Goal: Transaction & Acquisition: Obtain resource

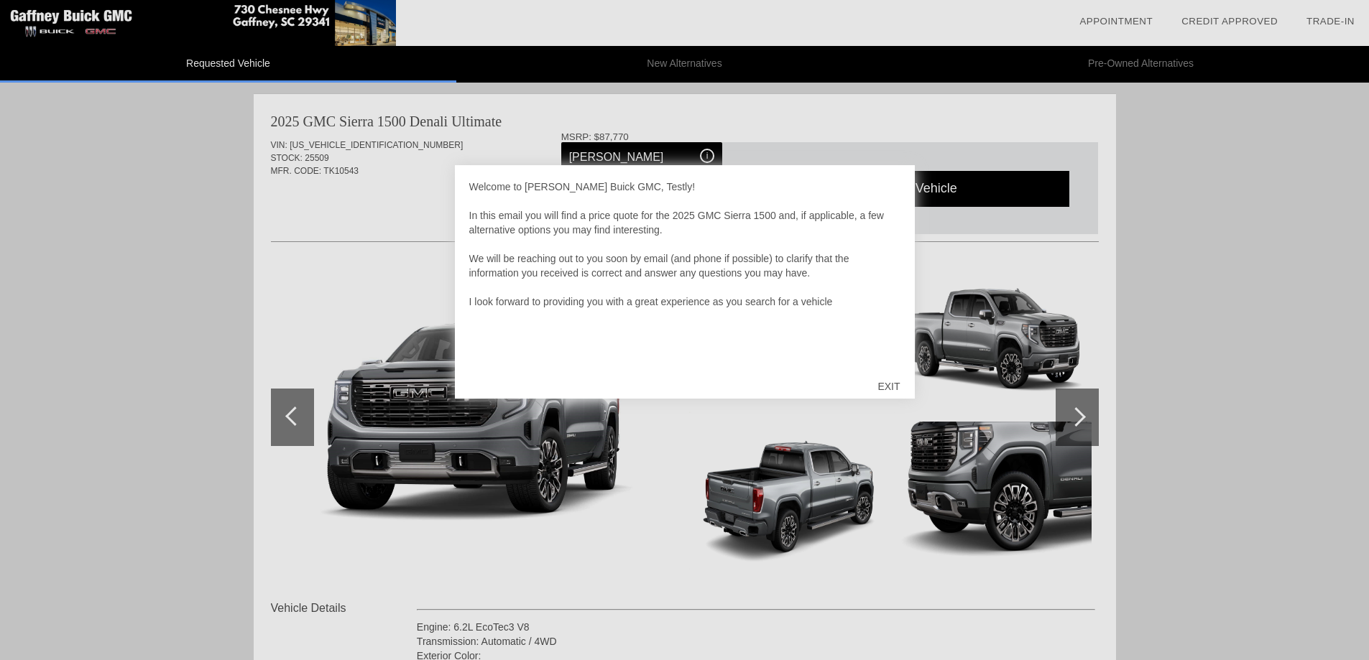
click at [889, 381] on div "EXIT" at bounding box center [888, 386] width 51 height 43
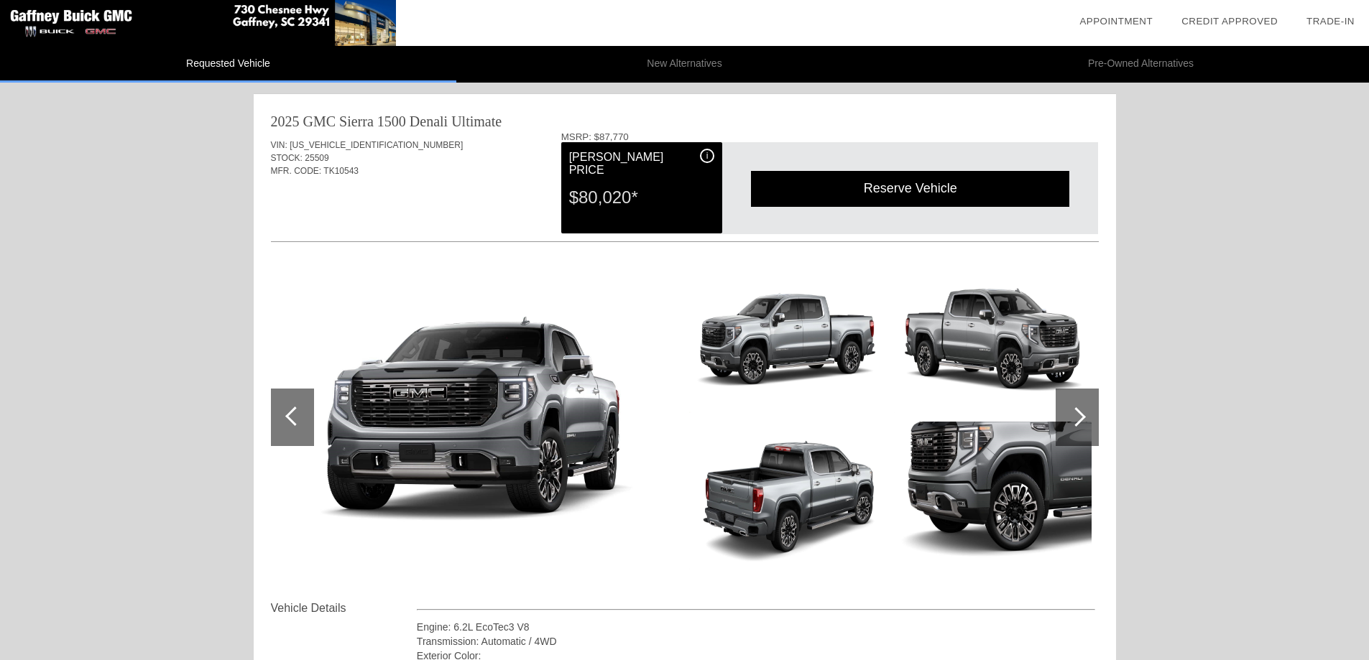
click at [895, 191] on div "Reserve Vehicle" at bounding box center [910, 188] width 318 height 35
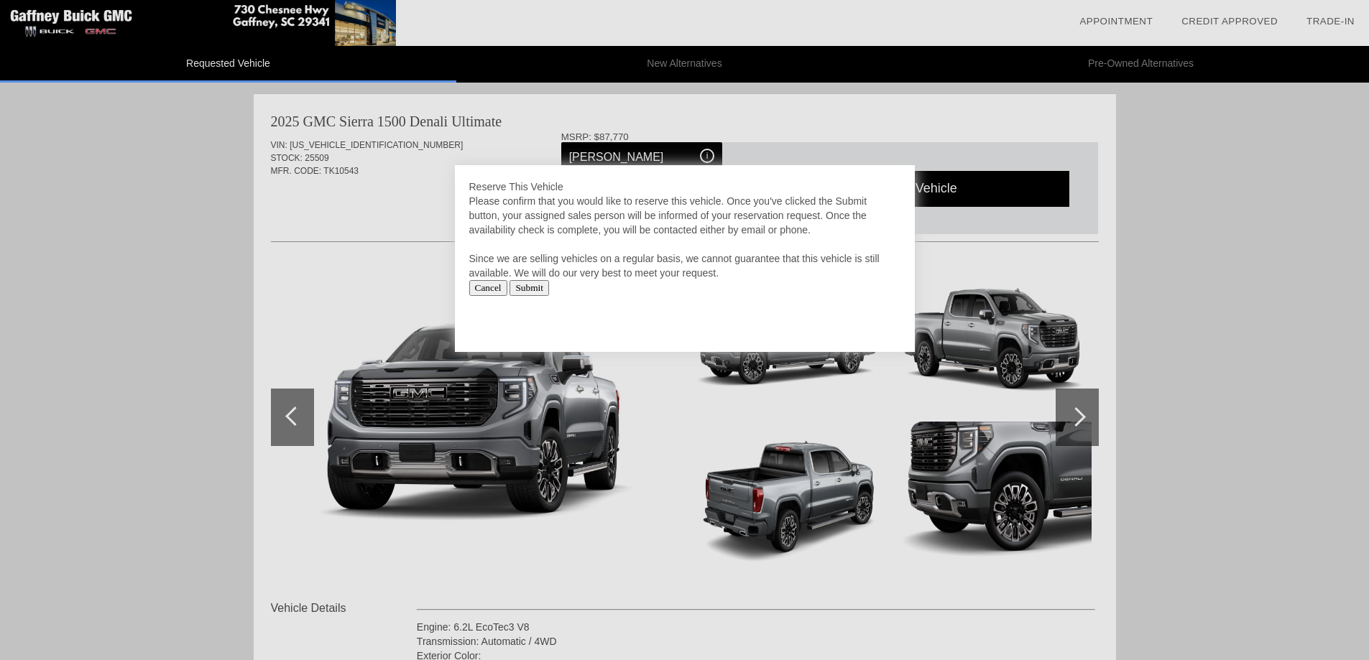
click at [489, 288] on input "Cancel" at bounding box center [488, 288] width 38 height 16
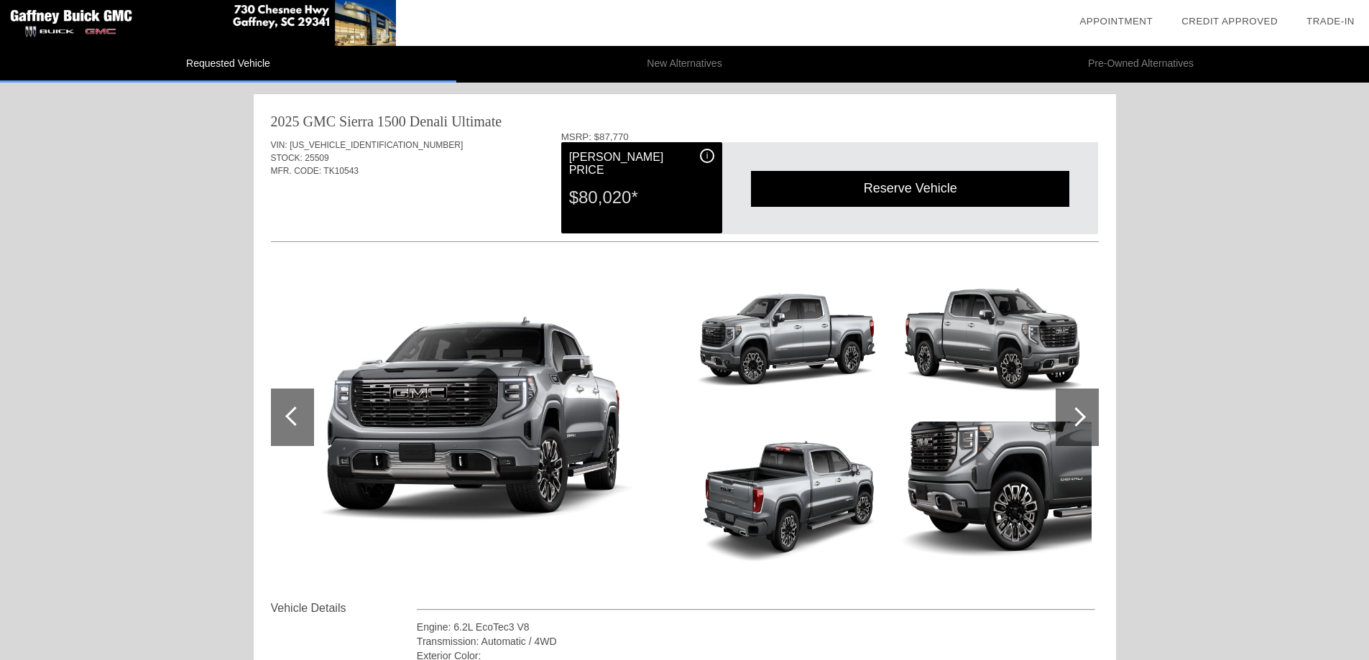
click at [1068, 414] on div at bounding box center [1077, 417] width 43 height 57
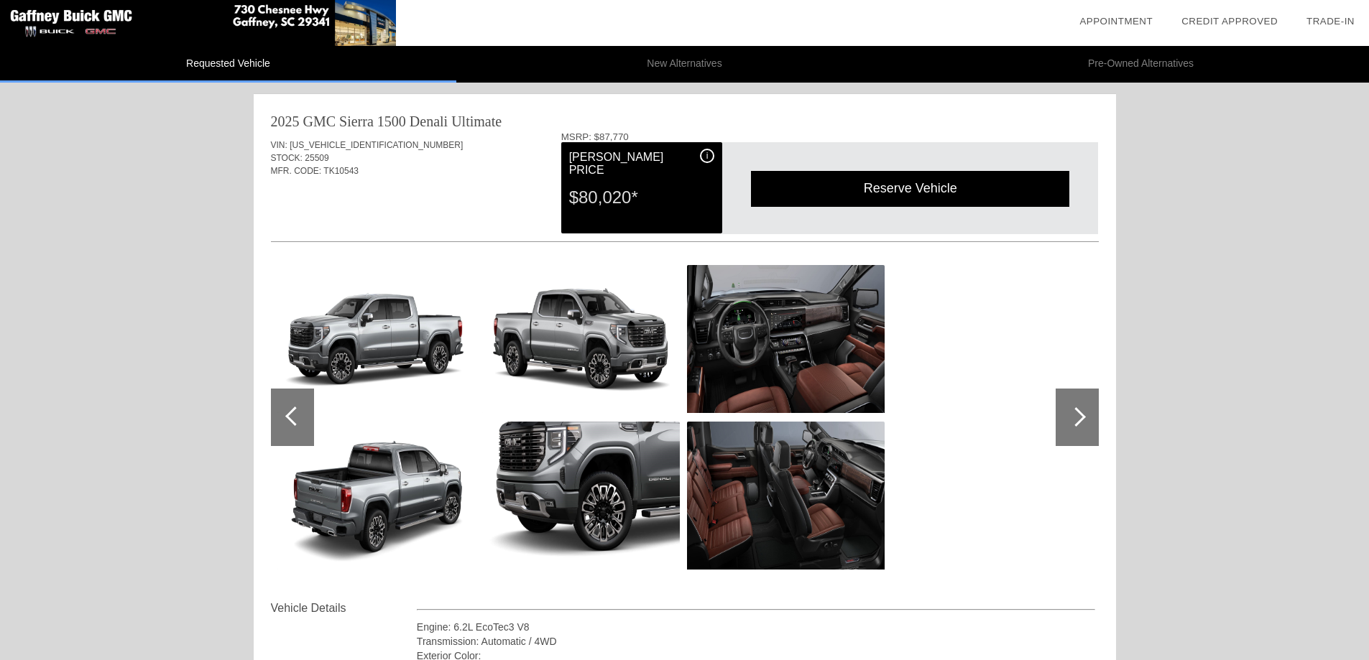
click at [1068, 414] on div at bounding box center [1077, 417] width 43 height 57
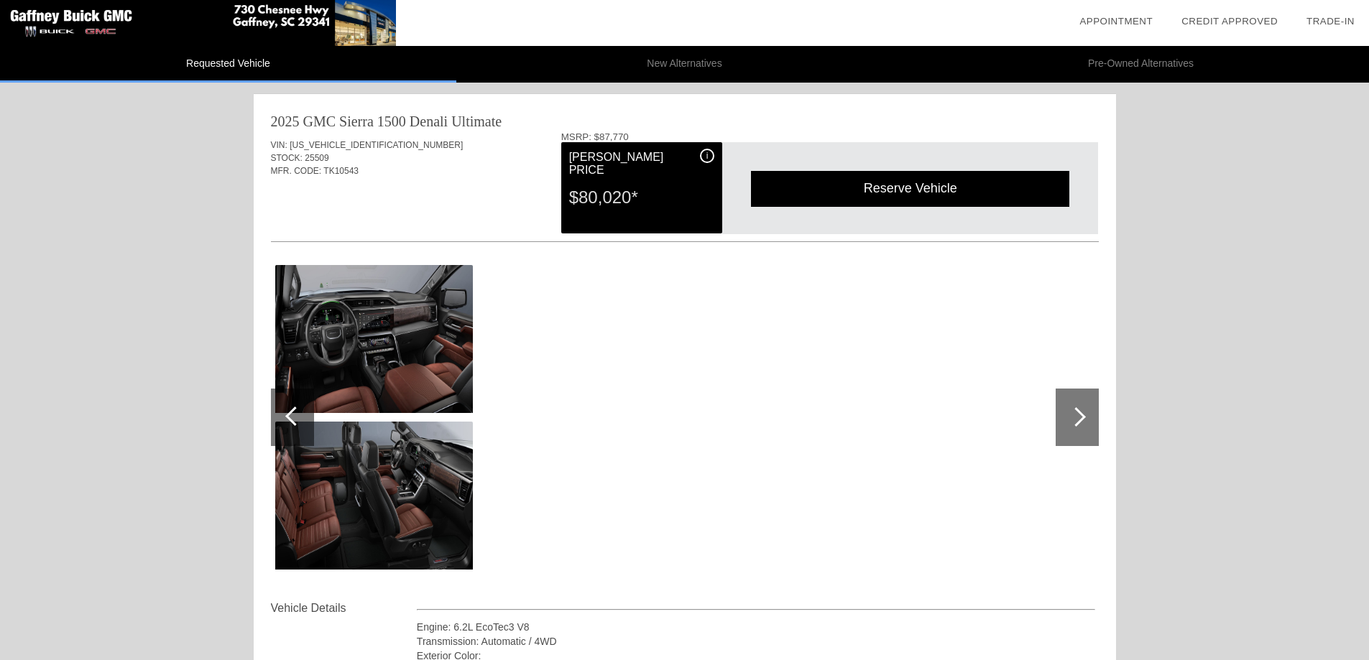
click at [287, 420] on div at bounding box center [292, 417] width 43 height 57
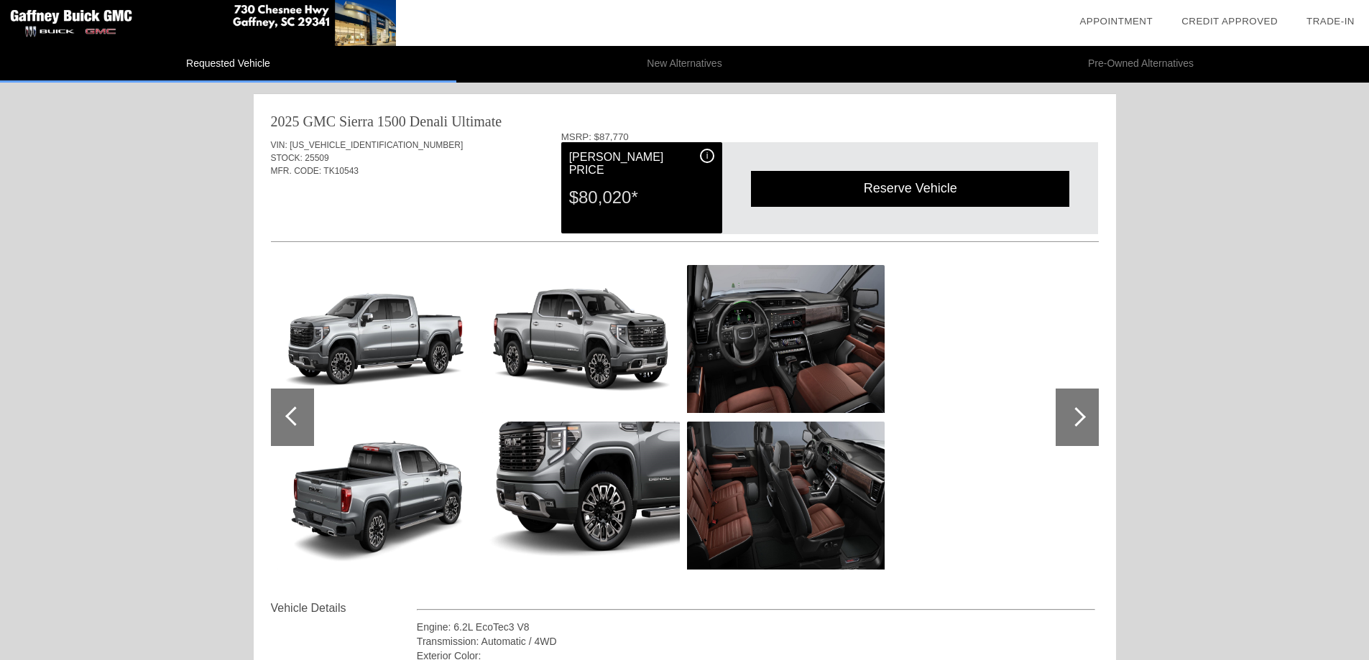
click at [287, 420] on div at bounding box center [292, 417] width 43 height 57
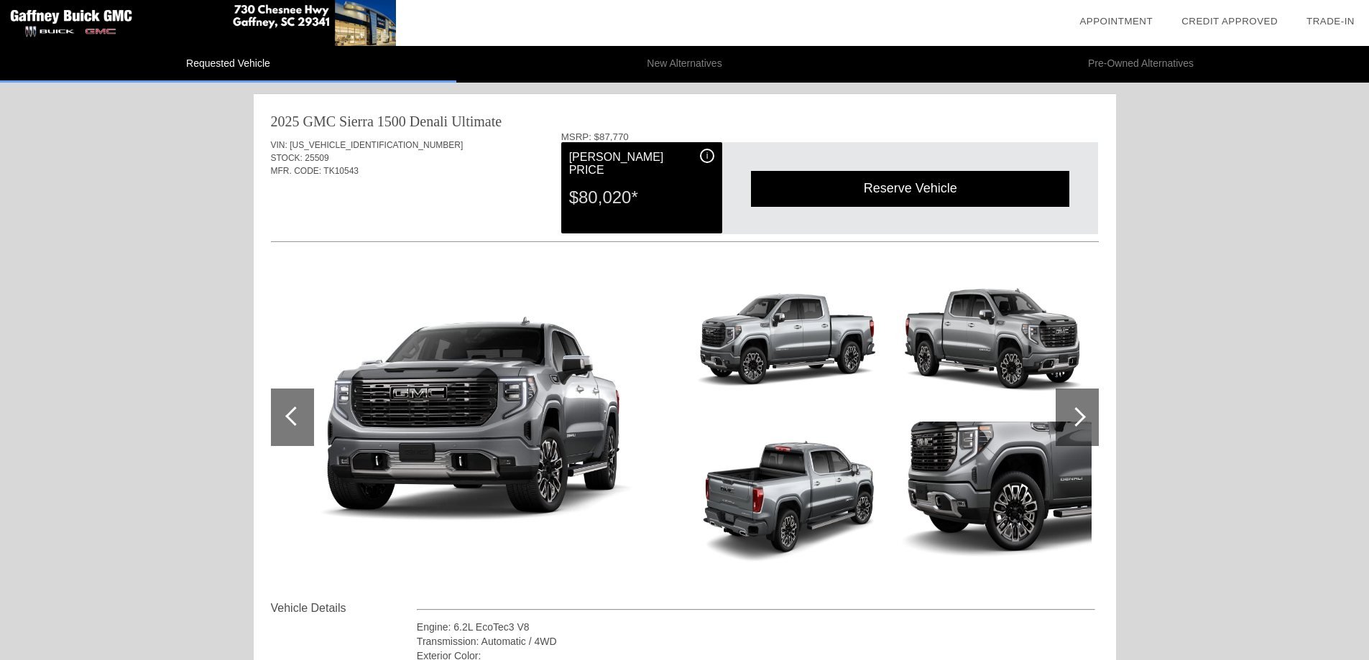
click at [703, 158] on div "i" at bounding box center [707, 156] width 14 height 14
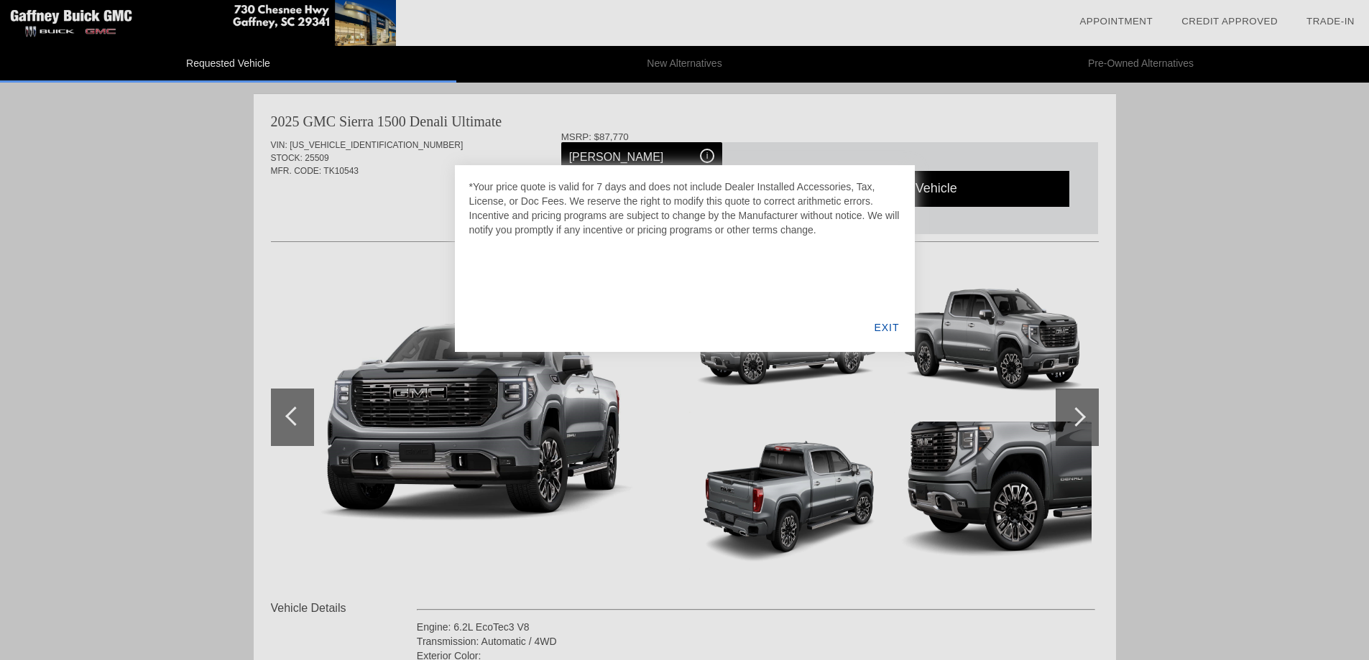
click at [881, 328] on div "EXIT" at bounding box center [886, 327] width 55 height 49
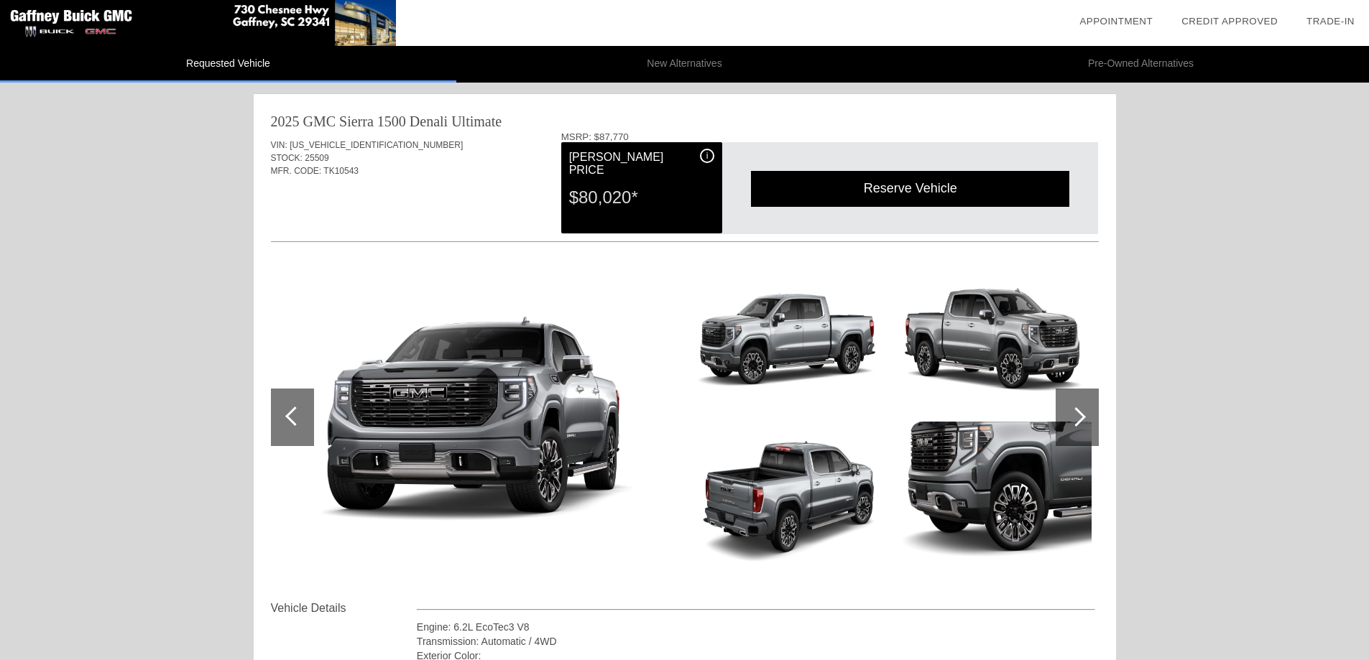
click at [705, 156] on div "i" at bounding box center [707, 156] width 14 height 14
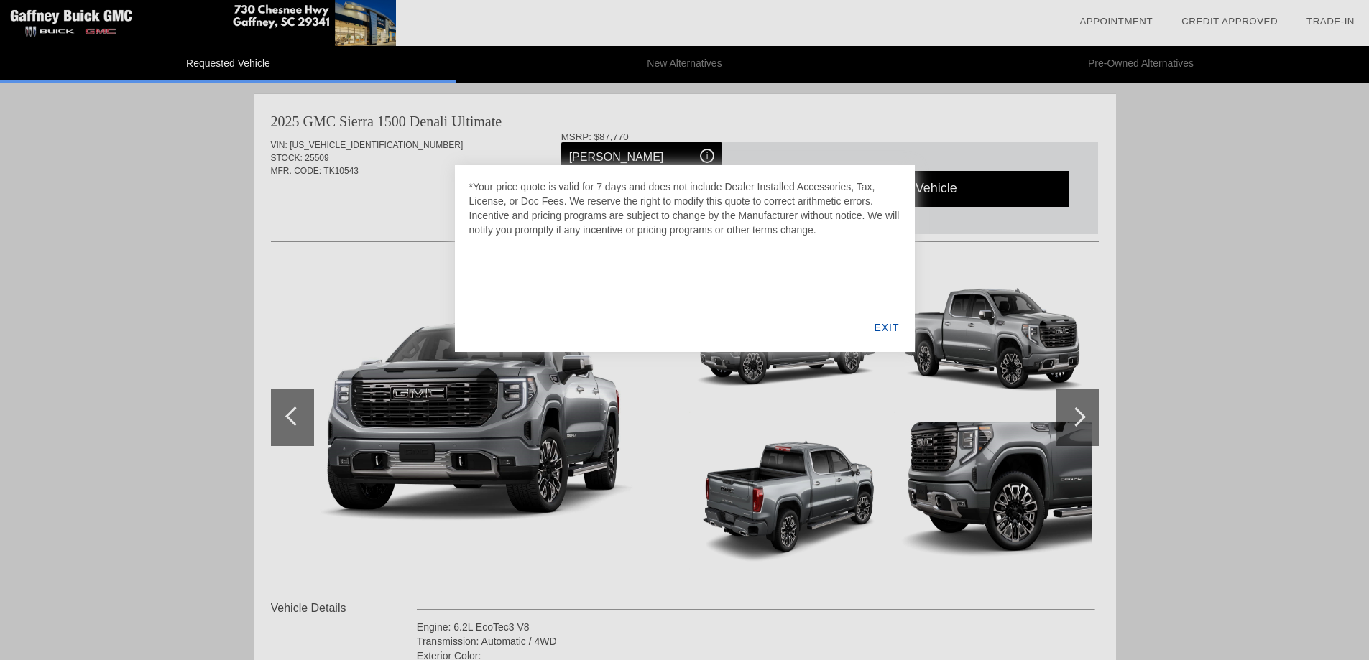
click at [705, 156] on div at bounding box center [684, 330] width 1369 height 660
click at [822, 272] on div "*Your price quote is valid for 7 days and does not include Dealer Installed Acc…" at bounding box center [685, 258] width 460 height 187
click at [879, 326] on div "EXIT" at bounding box center [886, 327] width 55 height 49
